Goal: Understand process/instructions: Learn how to perform a task or action

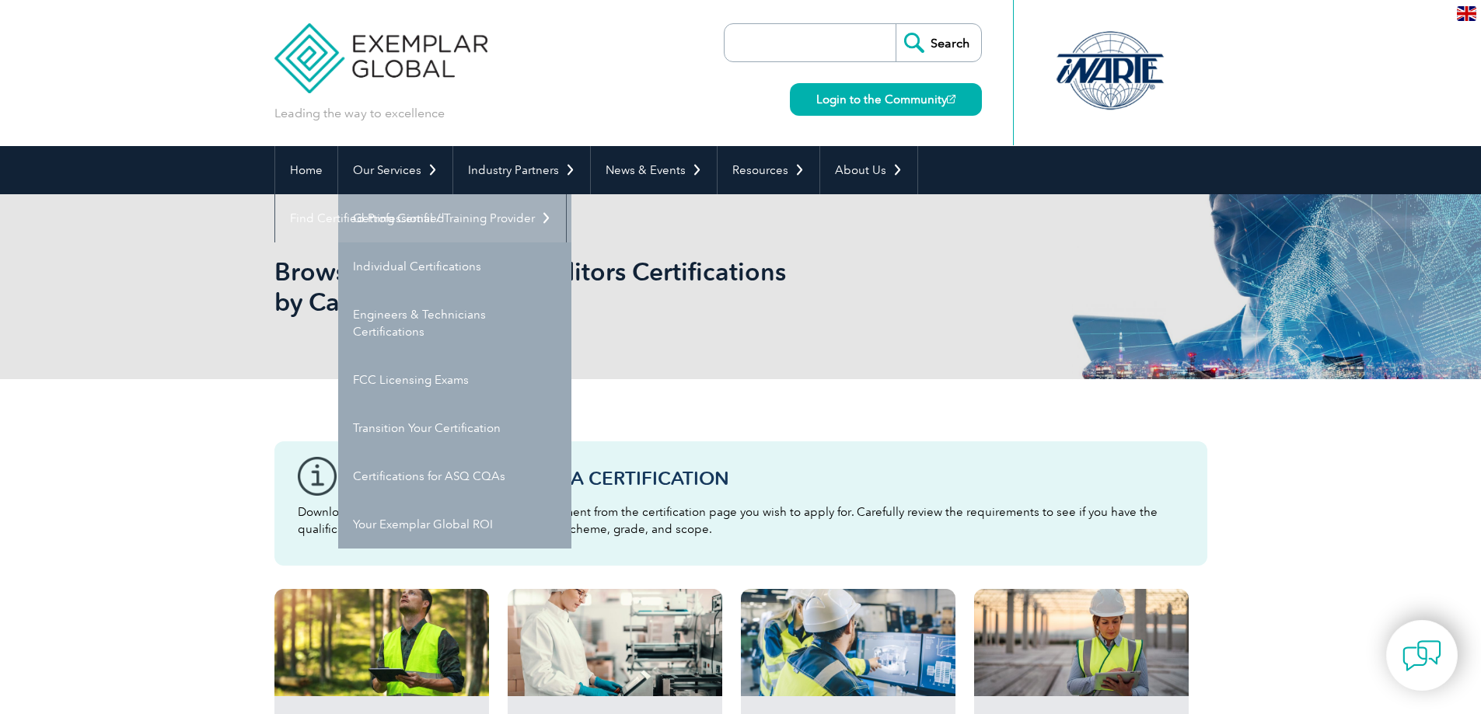
click at [405, 227] on link "Getting Certified" at bounding box center [454, 218] width 233 height 48
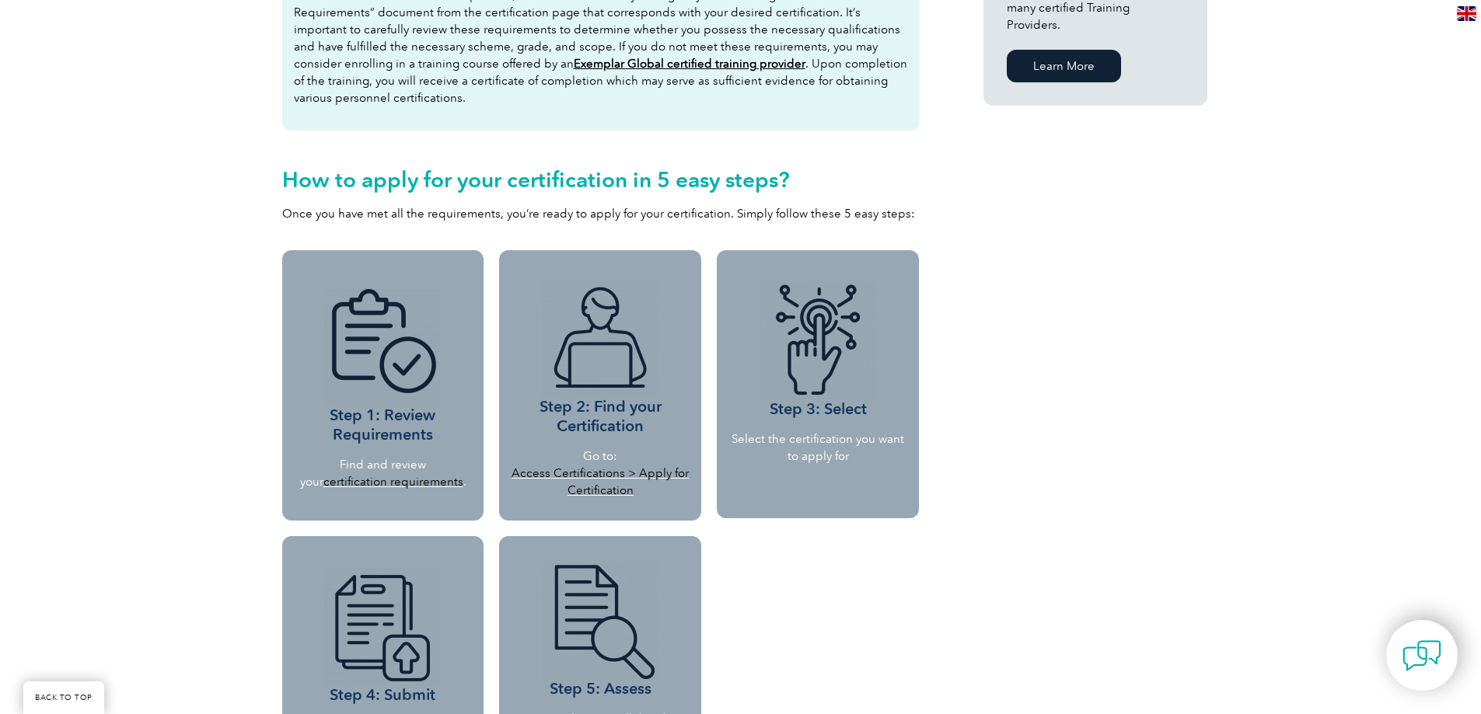
scroll to position [1244, 0]
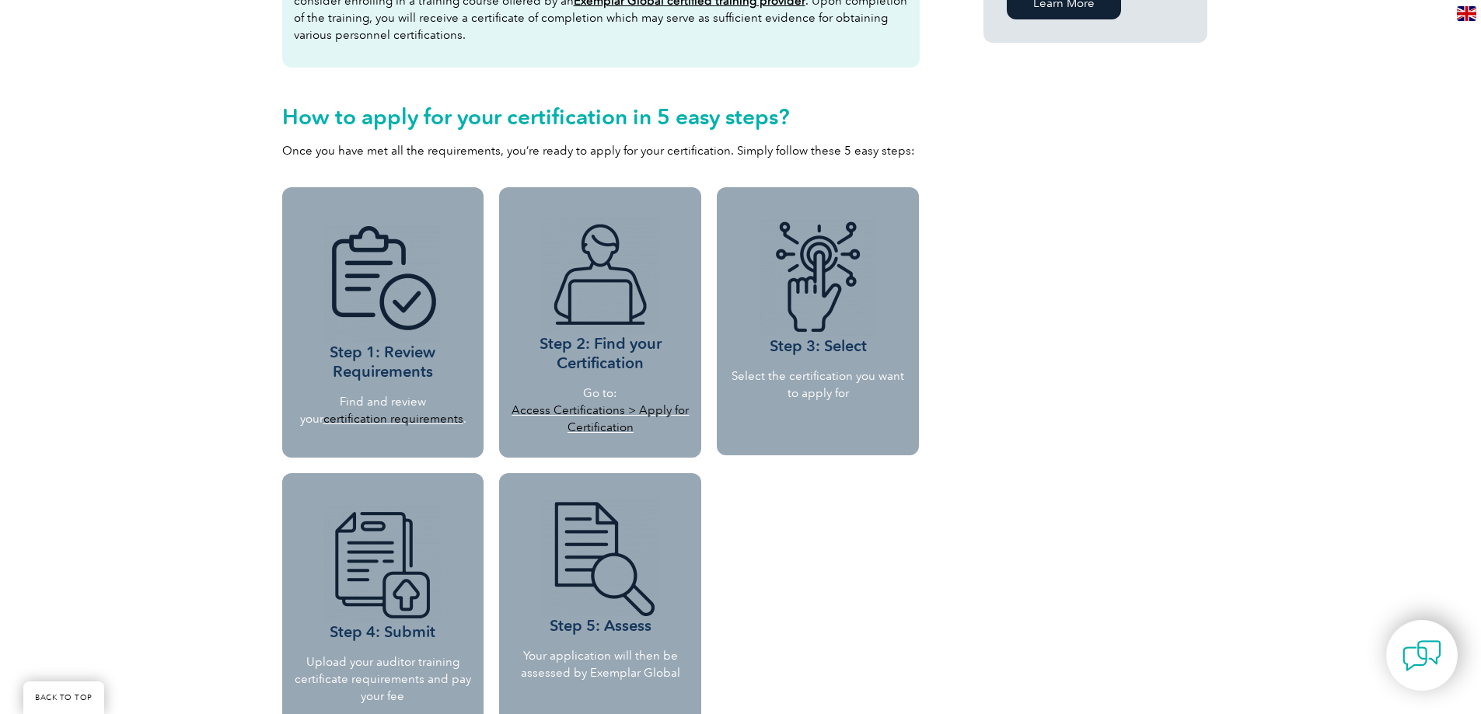
click at [369, 421] on link "certification requirements" at bounding box center [393, 419] width 140 height 14
click at [538, 413] on link "Access Certifications > Apply for Certification" at bounding box center [599, 418] width 177 height 31
click at [560, 406] on link "Access Certifications > Apply for Certification" at bounding box center [599, 418] width 177 height 31
